Goal: Transaction & Acquisition: Obtain resource

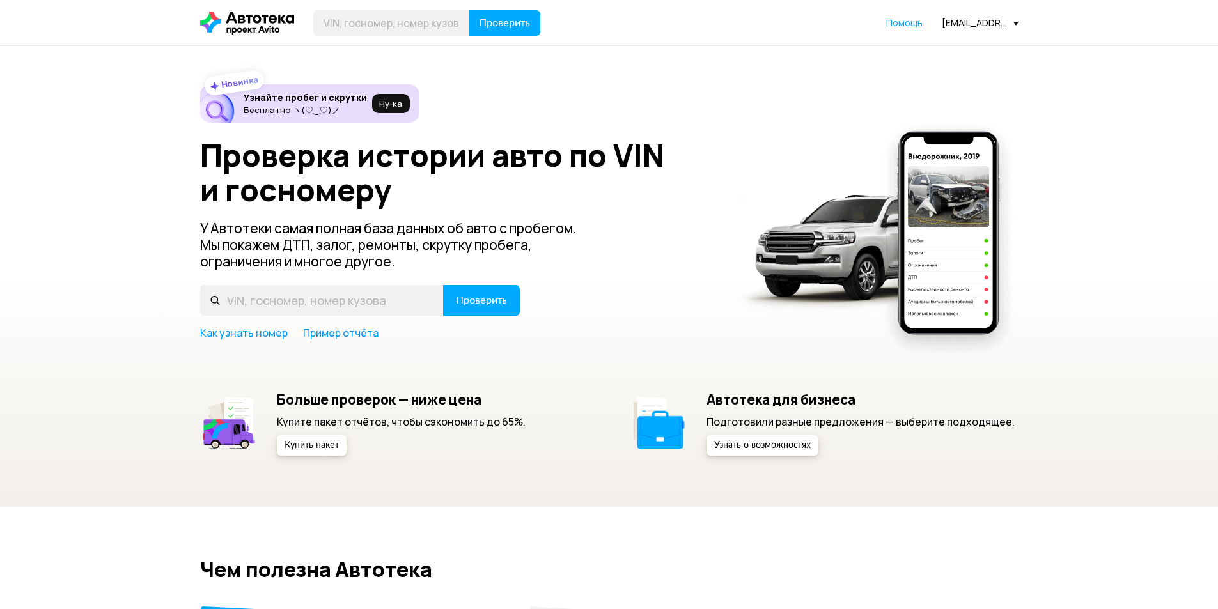
click at [369, 20] on input "text" at bounding box center [391, 23] width 156 height 26
type input "V"
type input "М784КУ48"
click at [469, 10] on button "Проверить" at bounding box center [505, 23] width 72 height 26
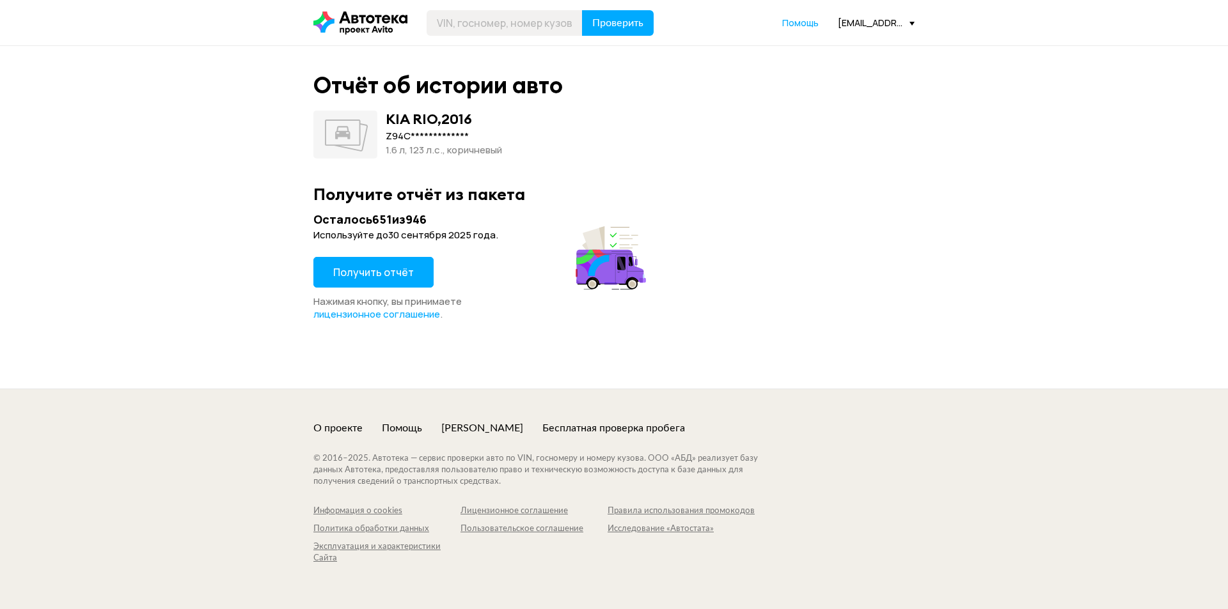
click at [366, 271] on span "Получить отчёт" at bounding box center [373, 272] width 81 height 14
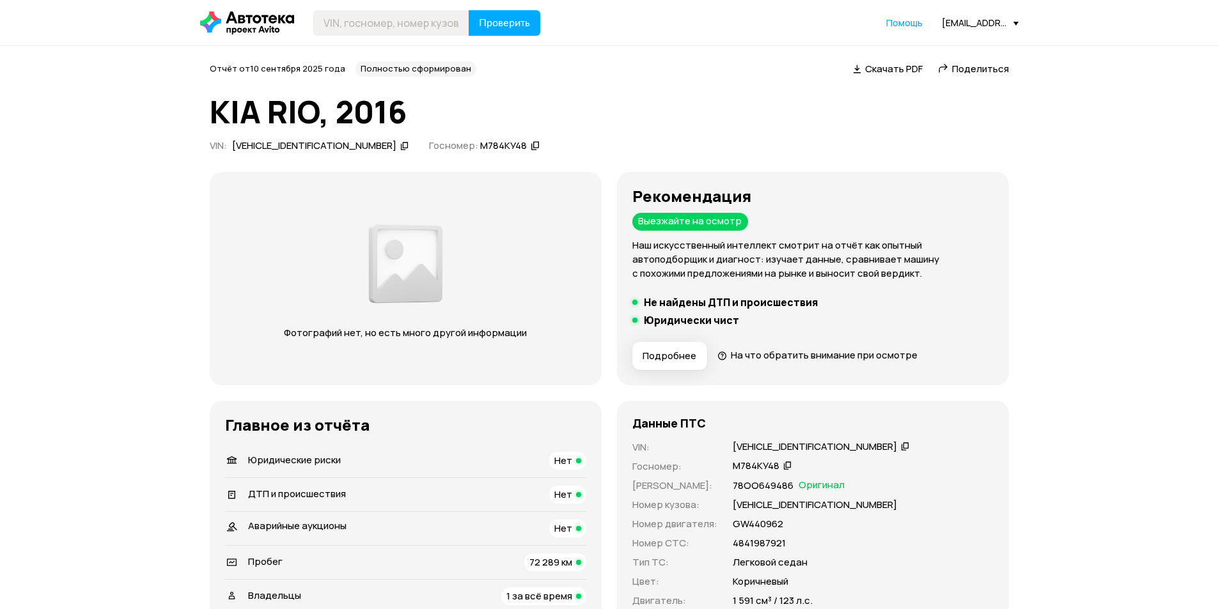
click at [996, 70] on span "Поделиться" at bounding box center [980, 68] width 57 height 13
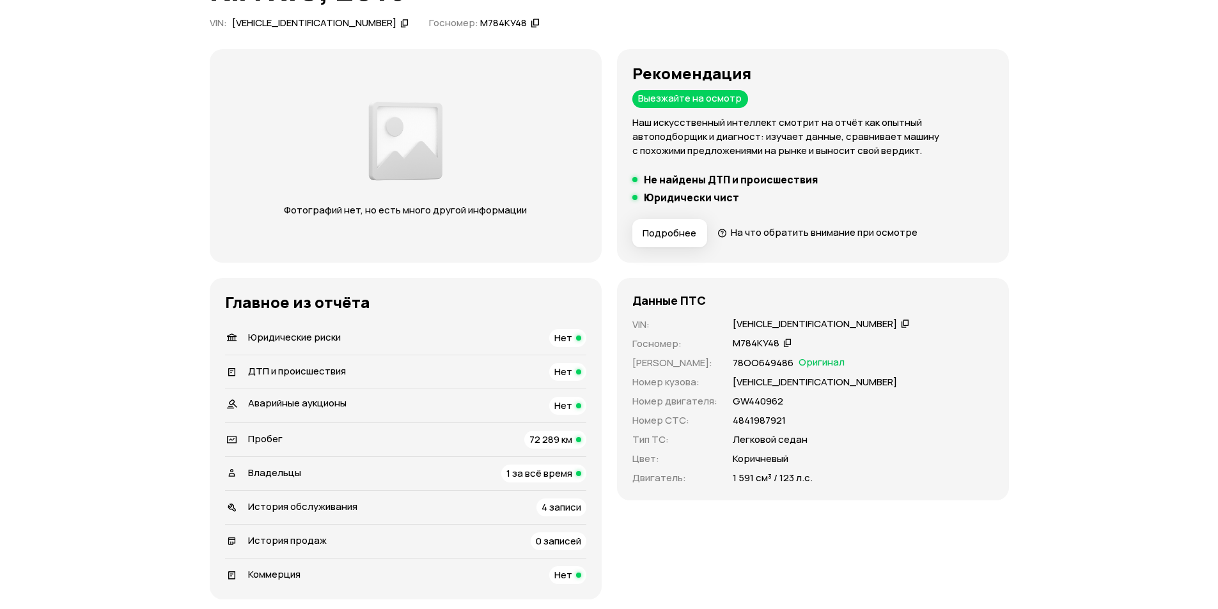
scroll to position [128, 0]
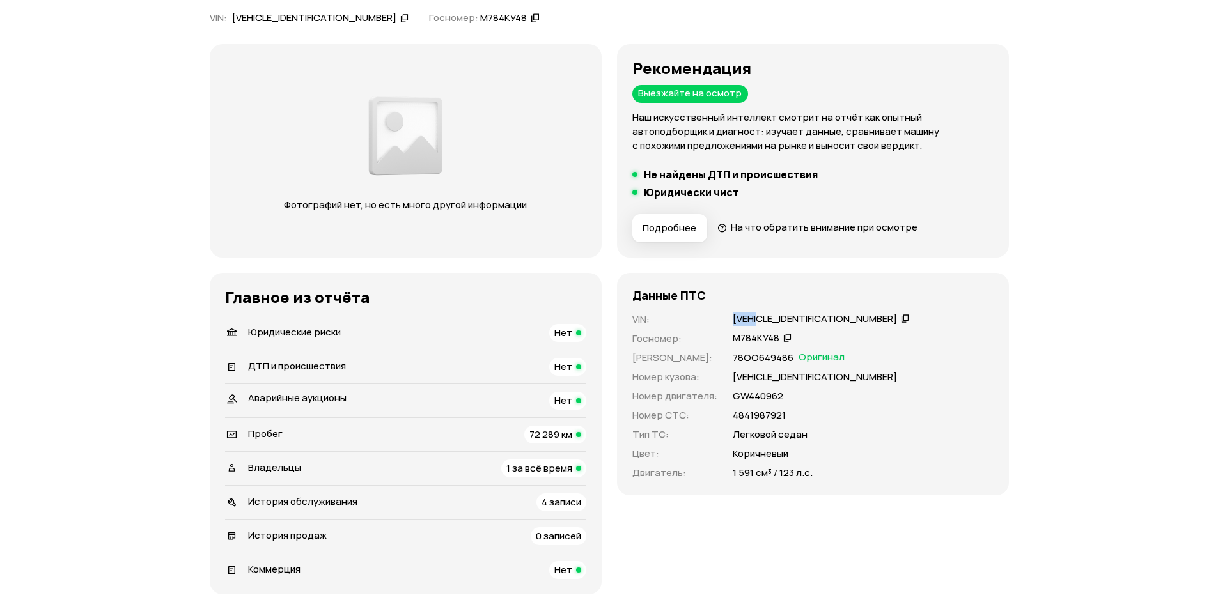
click at [761, 312] on div "Данные ПТС VIN : [VEHICLE_IDENTIFICATION_NUMBER]   Госномер : М784КУ48   Номер …" at bounding box center [813, 384] width 392 height 223
click at [761, 313] on div "[VEHICLE_IDENTIFICATION_NUMBER]" at bounding box center [815, 319] width 164 height 13
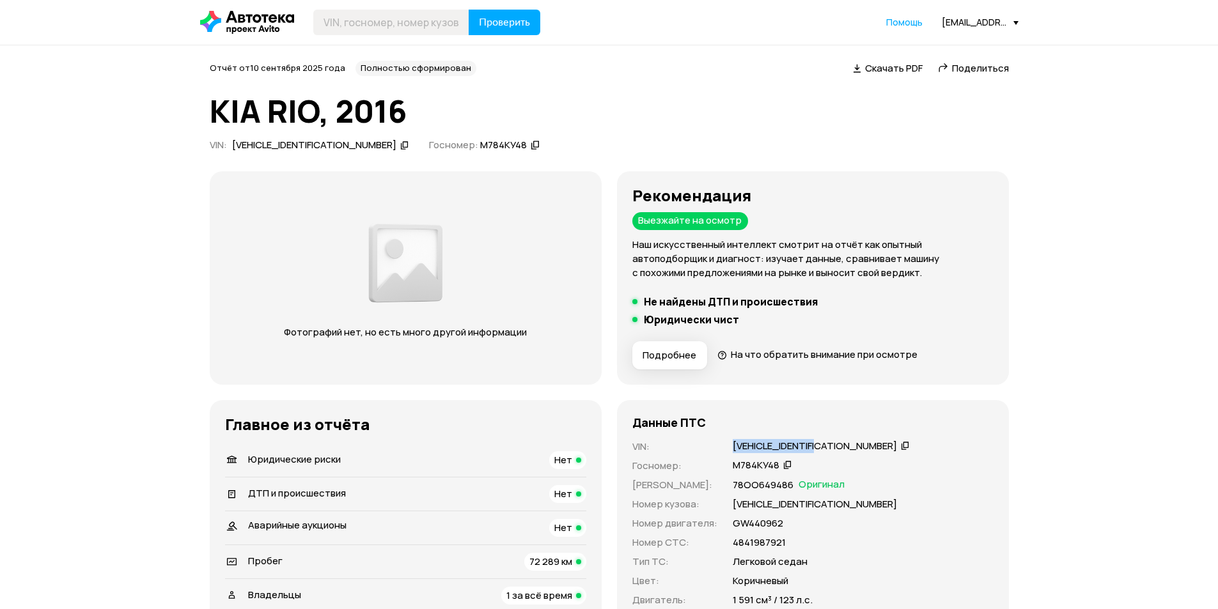
scroll to position [0, 0]
